Goal: Information Seeking & Learning: Learn about a topic

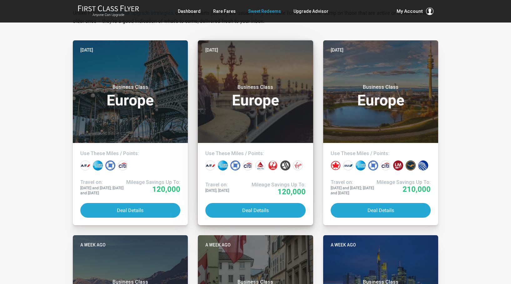
scroll to position [125, 0]
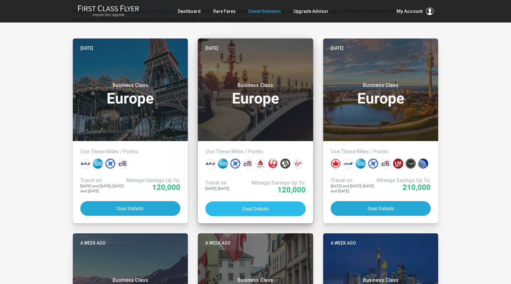
click at [241, 206] on button "Deal Details" at bounding box center [255, 208] width 100 height 15
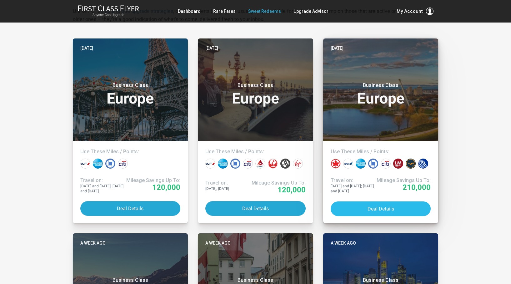
click at [369, 207] on button "Deal Details" at bounding box center [380, 208] width 100 height 15
click at [365, 207] on button "Deal Details" at bounding box center [380, 208] width 100 height 15
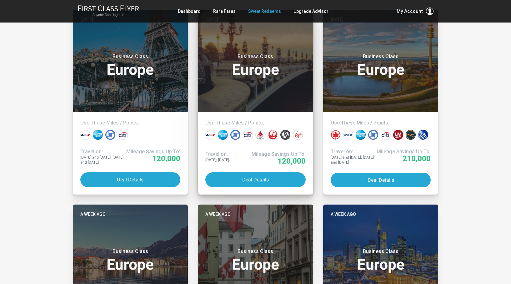
scroll to position [152, 0]
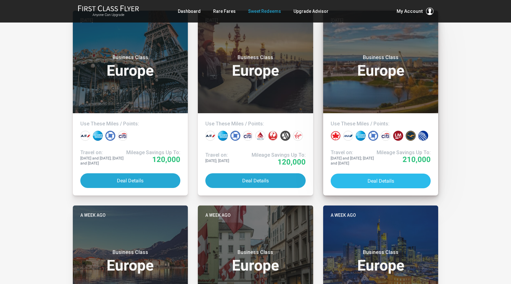
click at [378, 179] on button "Deal Details" at bounding box center [380, 180] width 100 height 15
click at [366, 182] on button "Deal Details" at bounding box center [380, 180] width 100 height 15
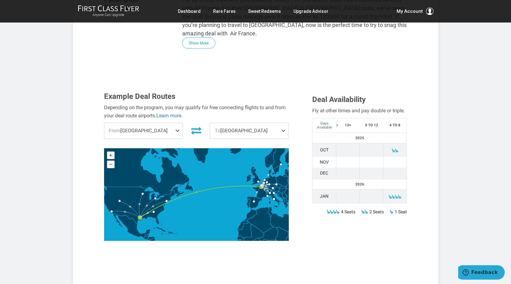
scroll to position [177, 0]
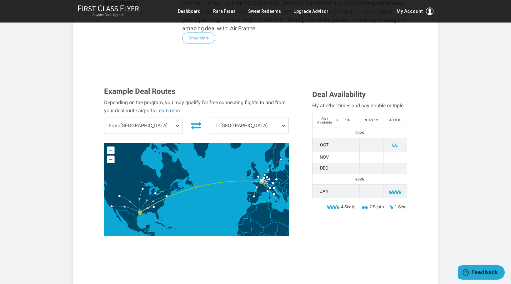
click at [174, 118] on span "From Houston" at bounding box center [143, 126] width 78 height 16
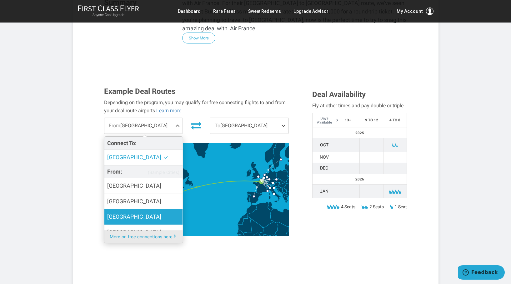
click at [143, 209] on label "[GEOGRAPHIC_DATA]" at bounding box center [143, 216] width 78 height 15
click at [0, 0] on input "[GEOGRAPHIC_DATA]" at bounding box center [0, 0] width 0 height 0
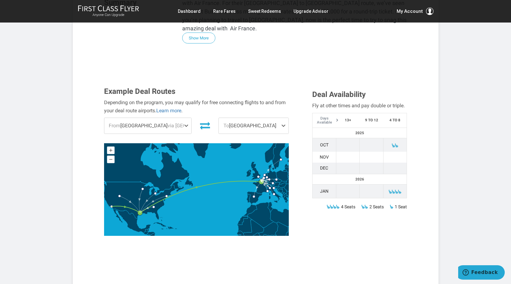
click at [285, 118] on span at bounding box center [284, 126] width 7 height 16
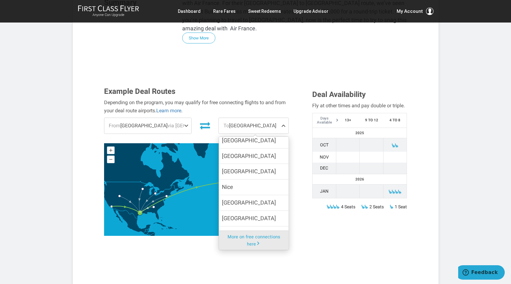
scroll to position [124, 0]
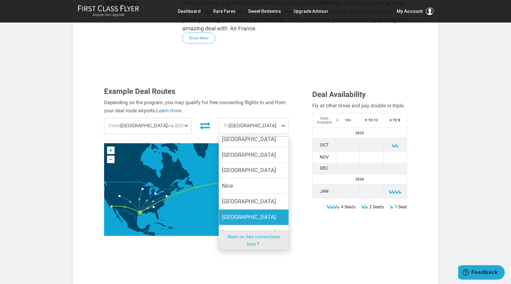
click at [267, 209] on label "[GEOGRAPHIC_DATA]" at bounding box center [254, 216] width 70 height 15
click at [0, 0] on input "[GEOGRAPHIC_DATA]" at bounding box center [0, 0] width 0 height 0
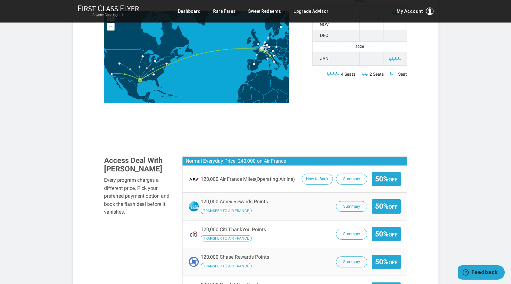
scroll to position [339, 0]
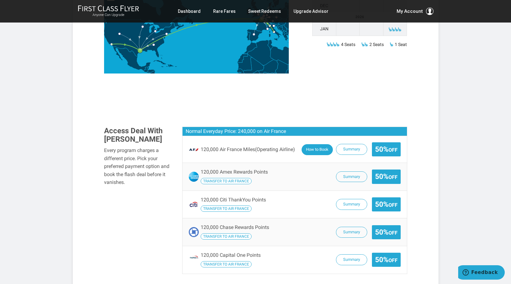
click at [317, 144] on button "How to Book" at bounding box center [316, 149] width 31 height 11
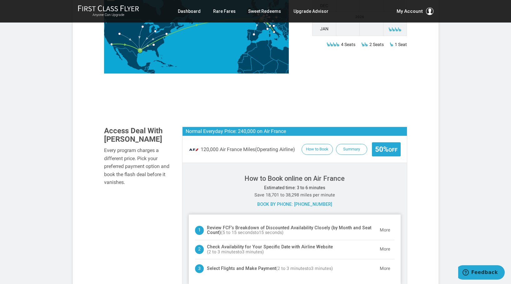
click at [120, 220] on div "Access Deal With Miles Every program charges a different price. Pick your prefe…" at bounding box center [255, 263] width 312 height 274
click at [457, 228] on article "Cash OR Miles > Business Class > Air France > Houston to Paris > 4+ Travelers S…" at bounding box center [255, 213] width 511 height 1105
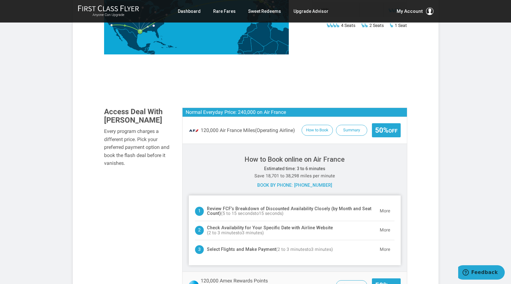
scroll to position [336, 0]
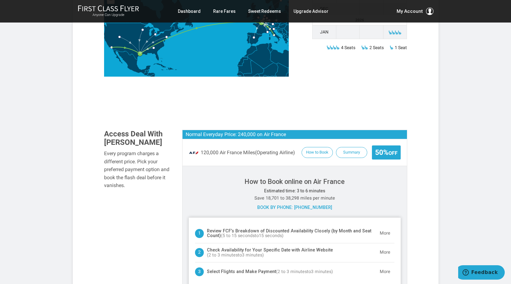
click at [172, 190] on div "Access Deal With Miles Every program charges a different price. Pick your prefe…" at bounding box center [255, 267] width 312 height 274
click at [170, 185] on div "Access Deal With Miles Every program charges a different price. Pick your prefe…" at bounding box center [255, 267] width 312 height 274
click at [272, 14] on link "Sweet Redeems" at bounding box center [264, 11] width 33 height 11
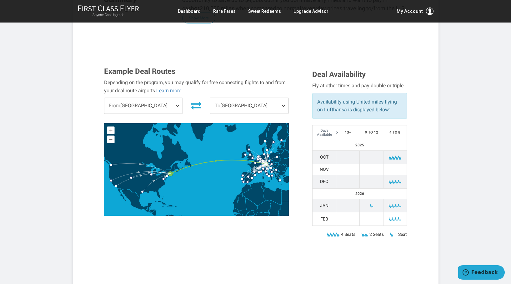
scroll to position [174, 0]
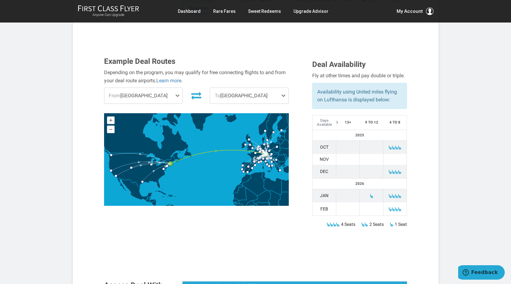
click at [177, 88] on span at bounding box center [178, 96] width 7 height 16
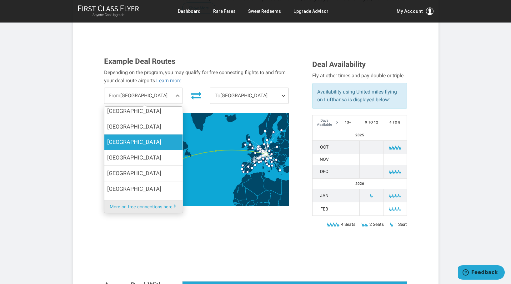
scroll to position [55, 0]
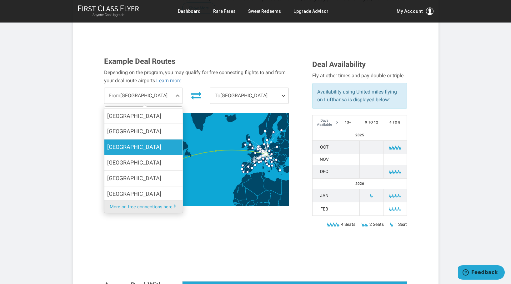
click at [139, 139] on label "[GEOGRAPHIC_DATA]" at bounding box center [143, 146] width 78 height 15
click at [0, 0] on input "[GEOGRAPHIC_DATA]" at bounding box center [0, 0] width 0 height 0
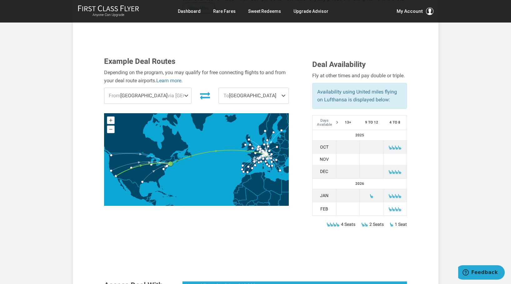
click at [284, 88] on span at bounding box center [284, 96] width 7 height 16
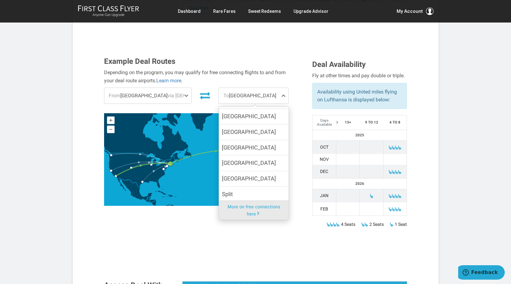
scroll to position [484, 0]
click at [249, 170] on label "[GEOGRAPHIC_DATA]" at bounding box center [254, 177] width 70 height 15
click at [0, 0] on input "[GEOGRAPHIC_DATA]" at bounding box center [0, 0] width 0 height 0
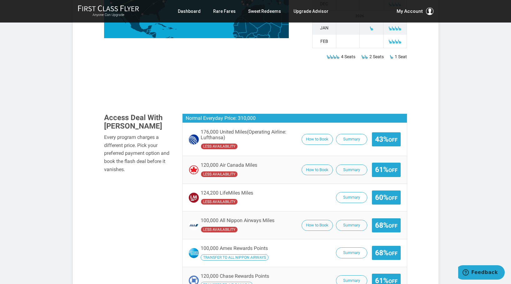
scroll to position [342, 0]
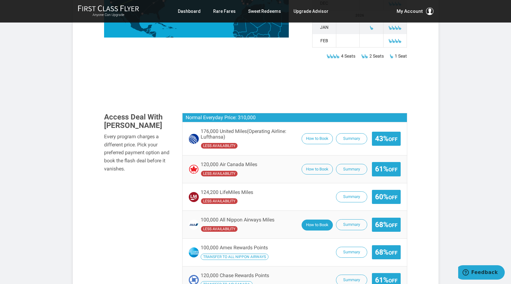
click at [316, 219] on button "How to Book" at bounding box center [316, 224] width 31 height 11
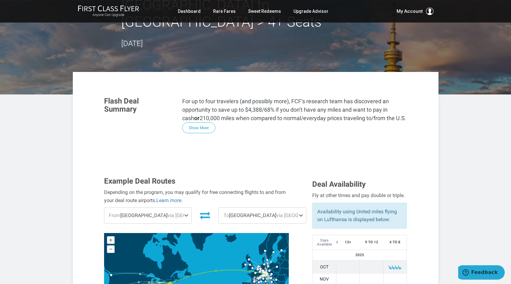
scroll to position [0, 0]
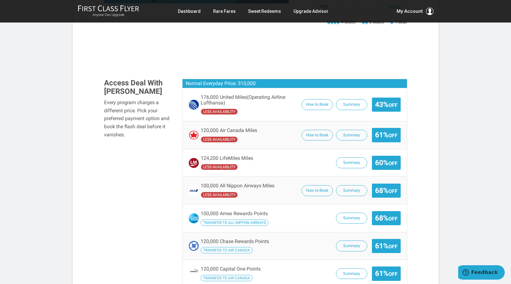
scroll to position [369, 0]
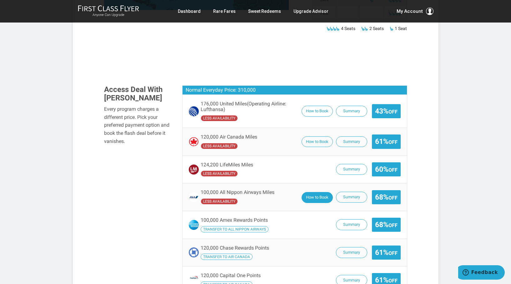
click at [311, 192] on button "How to Book" at bounding box center [316, 197] width 31 height 11
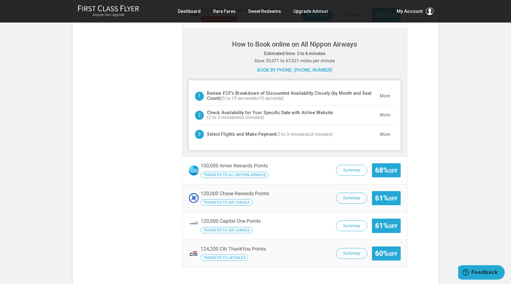
scroll to position [551, 0]
click at [349, 165] on button "Summary" at bounding box center [351, 170] width 31 height 11
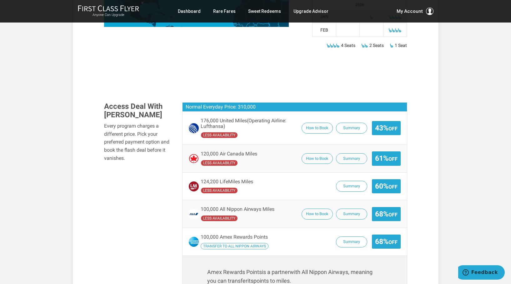
scroll to position [350, 0]
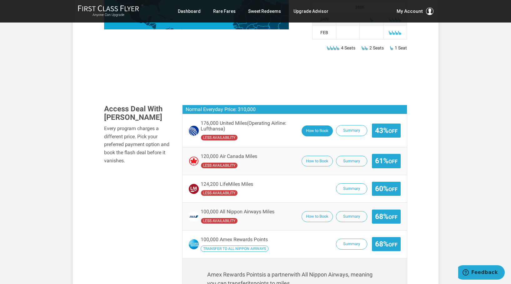
click at [321, 125] on button "How to Book" at bounding box center [316, 130] width 31 height 11
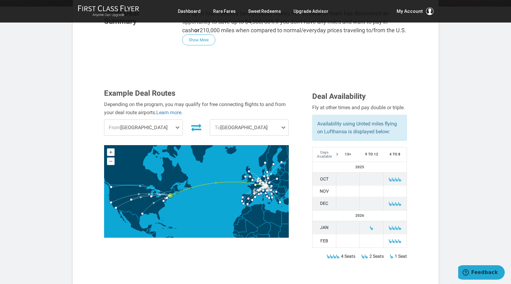
scroll to position [141, 0]
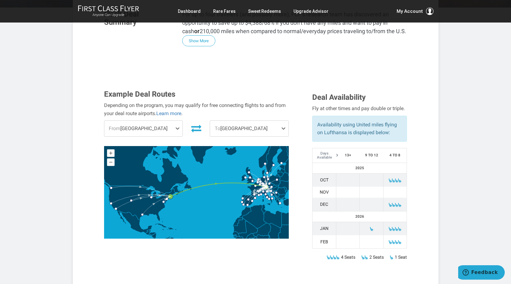
click at [177, 121] on span at bounding box center [178, 129] width 7 height 16
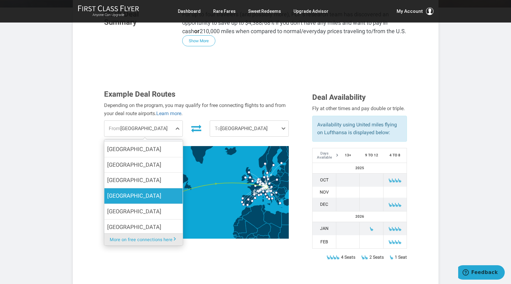
scroll to position [39, 0]
click at [144, 189] on label "[GEOGRAPHIC_DATA]" at bounding box center [143, 196] width 78 height 15
click at [0, 0] on input "[GEOGRAPHIC_DATA]" at bounding box center [0, 0] width 0 height 0
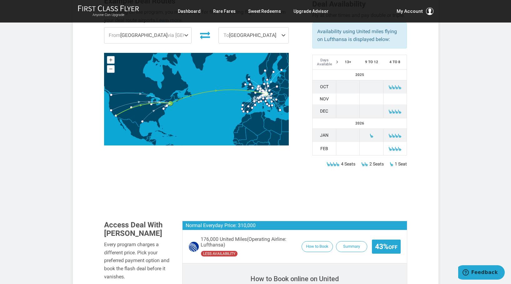
scroll to position [239, 0]
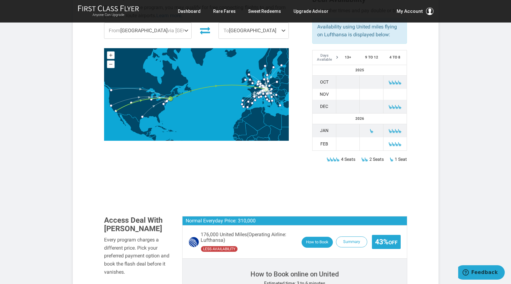
click at [311, 236] on button "How to Book" at bounding box center [316, 241] width 31 height 11
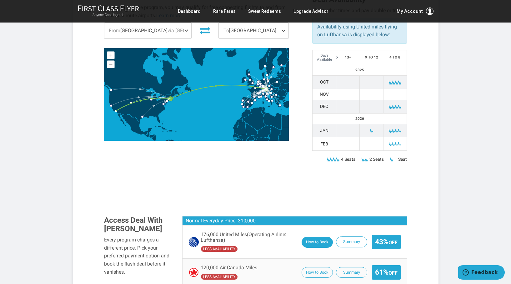
click at [311, 236] on button "How to Book" at bounding box center [316, 241] width 31 height 11
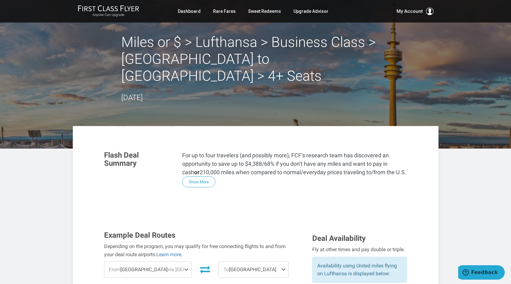
scroll to position [1, 0]
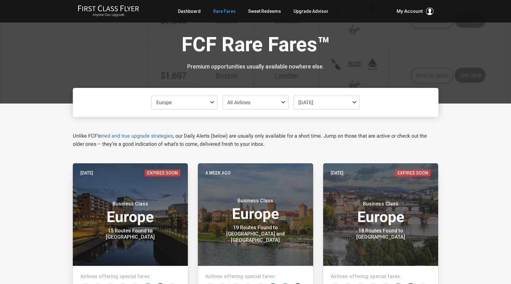
scroll to position [208, 0]
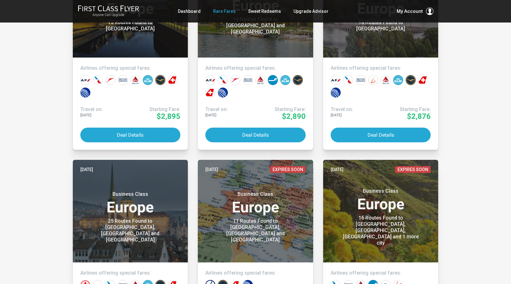
drag, startPoint x: 482, startPoint y: 50, endPoint x: 439, endPoint y: 38, distance: 44.7
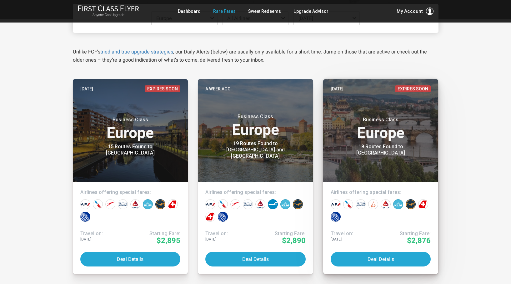
scroll to position [0, 0]
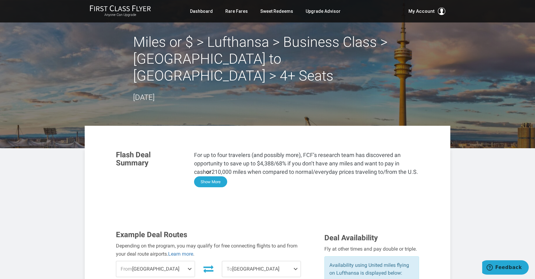
click at [216, 176] on button "Show More" at bounding box center [210, 181] width 33 height 11
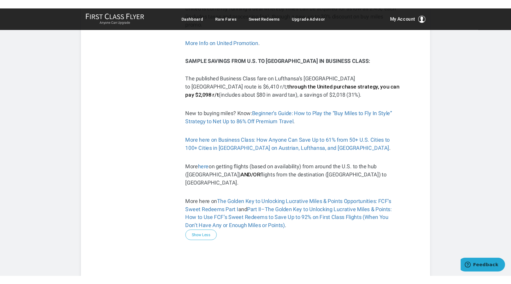
scroll to position [383, 0]
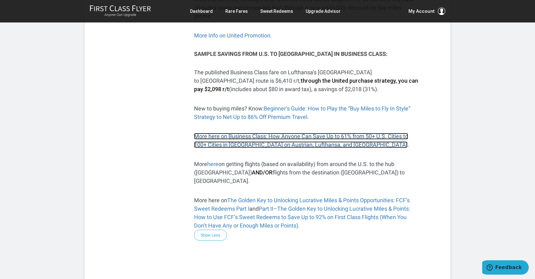
click at [244, 133] on link "More here on Business Class: How Anyone Can Save Up to 61% from 50+ U.S. Cities…" at bounding box center [301, 140] width 214 height 15
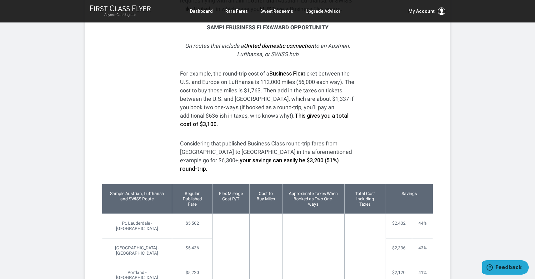
scroll to position [1954, 0]
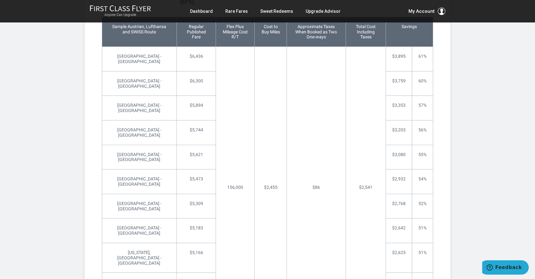
scroll to position [2565, 0]
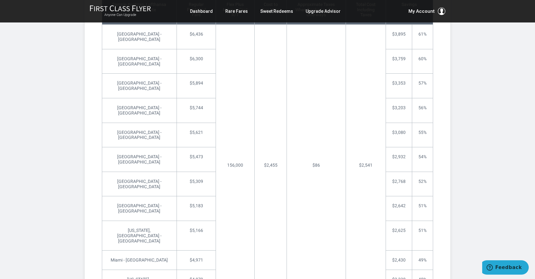
scroll to position [2593, 0]
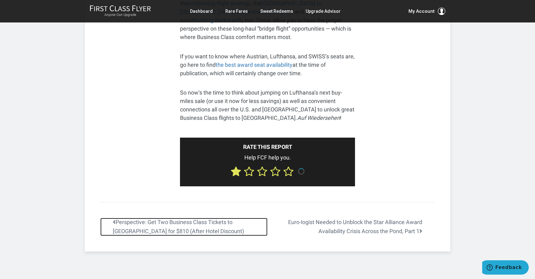
scroll to position [2960, 0]
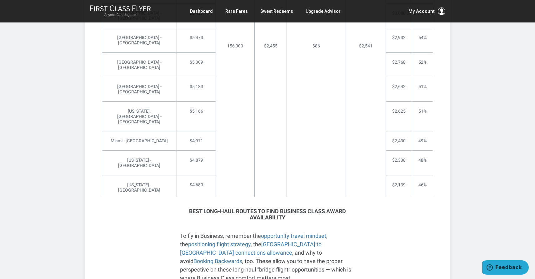
scroll to position [2702, 0]
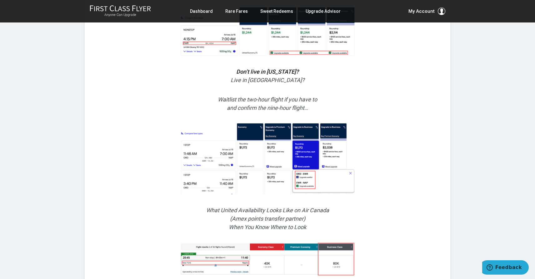
scroll to position [1163, 0]
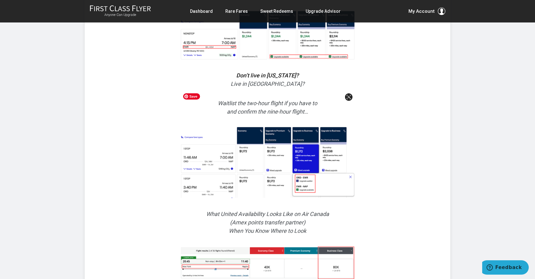
click at [224, 246] on img at bounding box center [267, 263] width 175 height 34
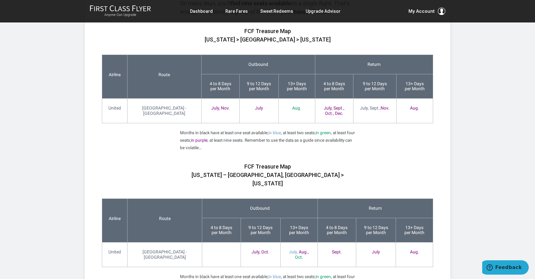
scroll to position [653, 0]
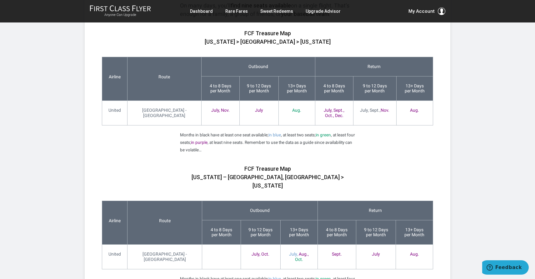
click at [243, 165] on p "FCF Treasure Map New York – Naples, Italy > New York" at bounding box center [267, 177] width 175 height 25
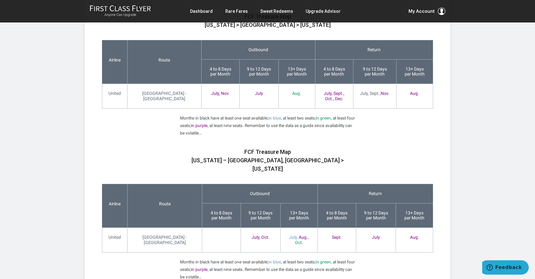
scroll to position [669, 0]
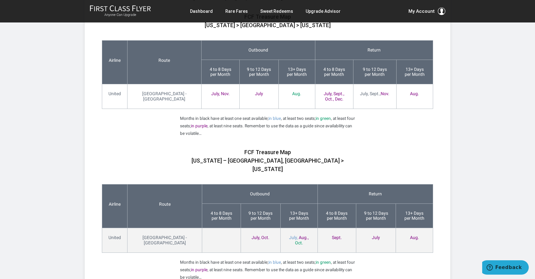
click at [295, 240] on span "Oct." at bounding box center [299, 242] width 8 height 5
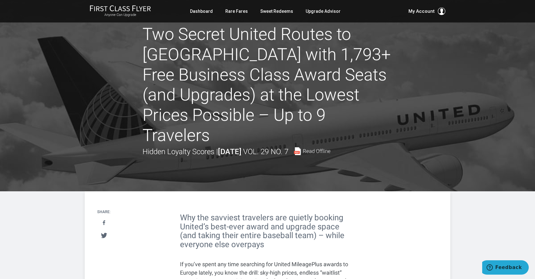
scroll to position [0, 0]
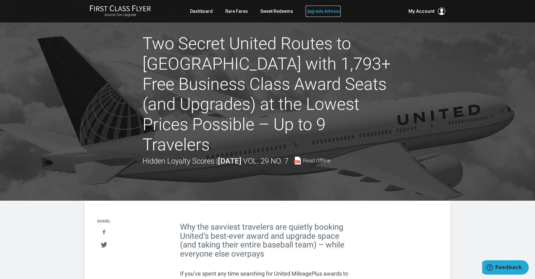
click at [312, 10] on link "Upgrade Advisor" at bounding box center [322, 11] width 35 height 11
click at [99, 86] on div at bounding box center [267, 100] width 535 height 201
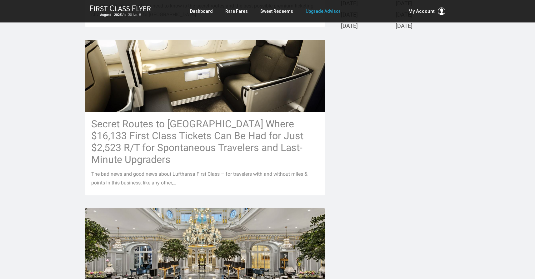
scroll to position [306, 0]
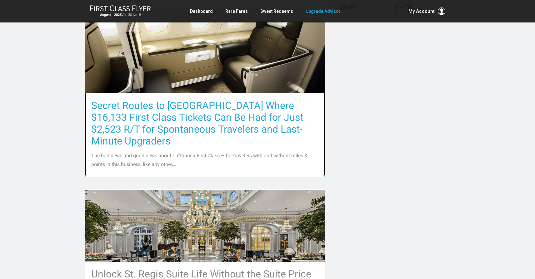
click at [109, 108] on h3 "Secret Routes to Europe Where $16,133 First Class Tickets Can Be Had for Just $…" at bounding box center [204, 123] width 227 height 47
click at [123, 113] on h3 "Secret Routes to Europe Where $16,133 First Class Tickets Can Be Had for Just $…" at bounding box center [204, 123] width 227 height 47
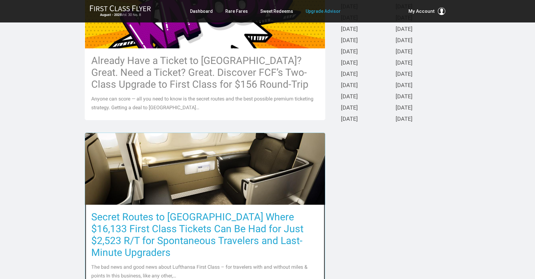
scroll to position [182, 0]
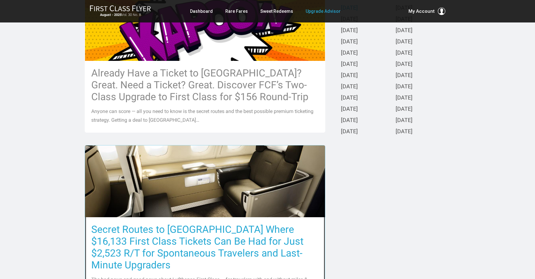
click at [142, 239] on h3 "Secret Routes to Europe Where $16,133 First Class Tickets Can Be Had for Just $…" at bounding box center [204, 247] width 227 height 47
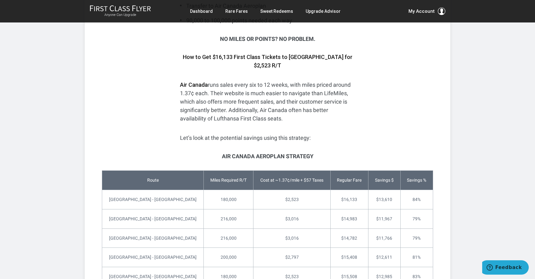
scroll to position [1351, 0]
